Goal: Task Accomplishment & Management: Manage account settings

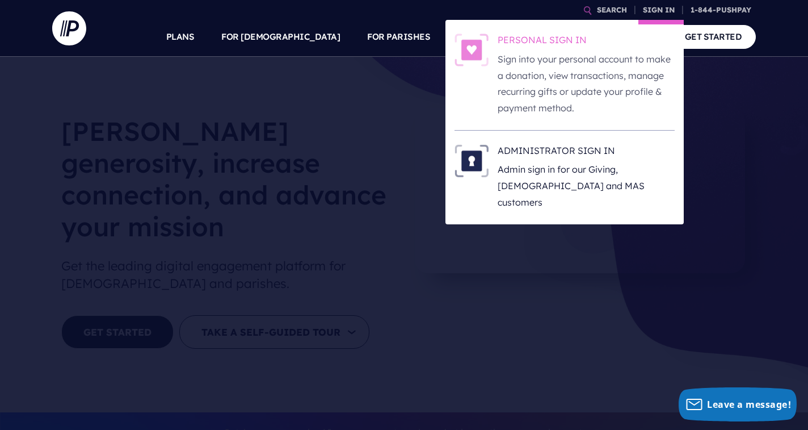
click at [632, 65] on p "Sign into your personal account to make a donation, view transactions, manage r…" at bounding box center [586, 83] width 177 height 65
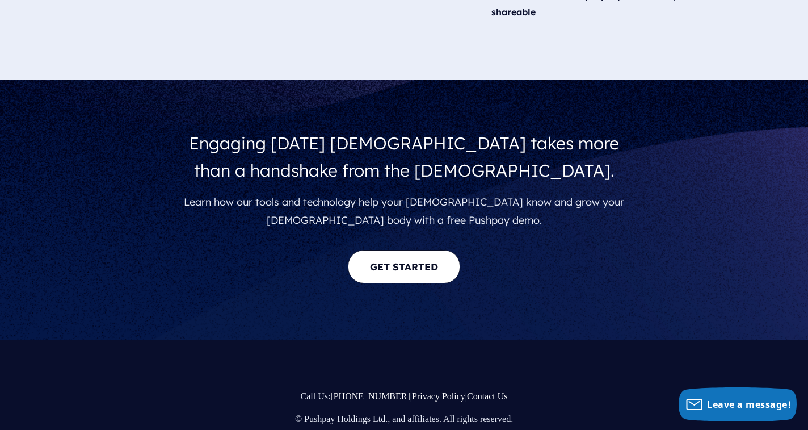
scroll to position [2034, 0]
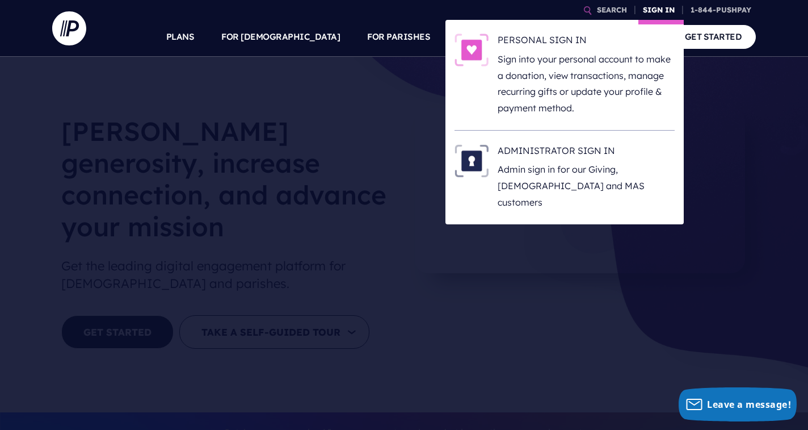
click at [661, 10] on link "SIGN IN" at bounding box center [658, 10] width 41 height 20
click at [596, 68] on p "Sign into your personal account to make a donation, view transactions, manage r…" at bounding box center [586, 83] width 177 height 65
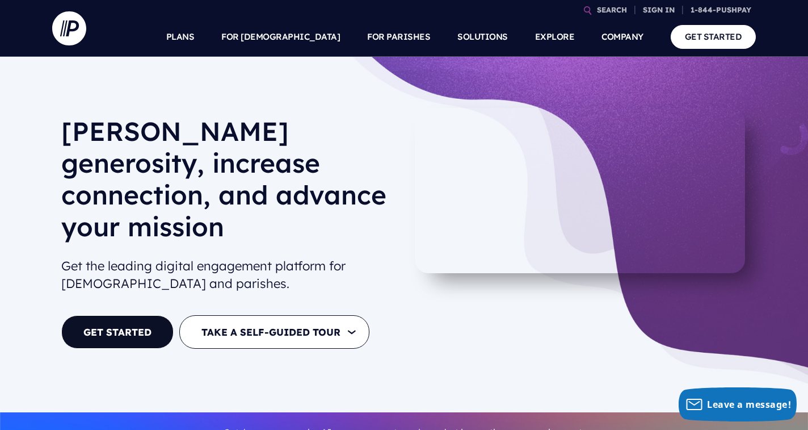
click at [760, 93] on div "[PERSON_NAME] generosity, increase connection, and advance your mission Get the…" at bounding box center [404, 234] width 808 height 355
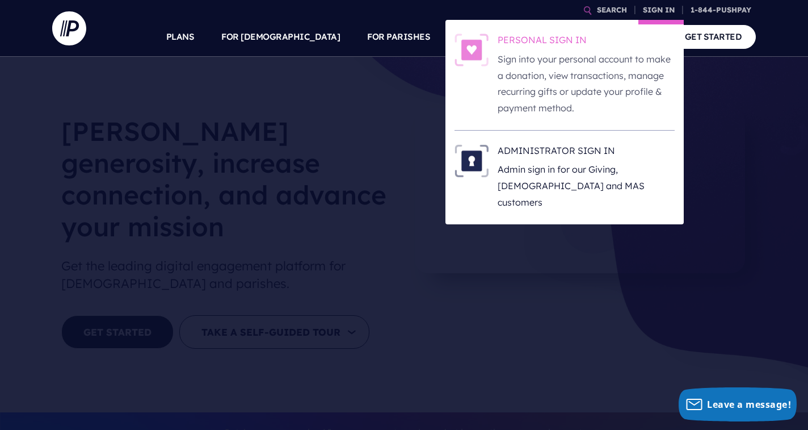
click at [571, 77] on p "Sign into your personal account to make a donation, view transactions, manage r…" at bounding box center [586, 83] width 177 height 65
